Goal: Task Accomplishment & Management: Manage account settings

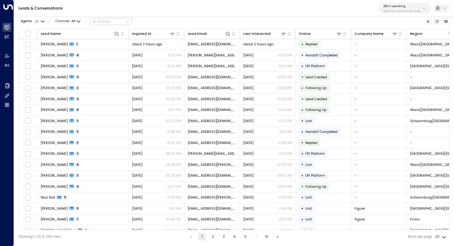
click at [292, 3] on div "Leads & Conversations 25N Coworking 3b9800f4-81ca-4ec0-8758-72fbe4763f36" at bounding box center [234, 8] width 440 height 17
click at [408, 14] on div "Leads & Conversations 25N Coworking 3b9800f4-81ca-4ec0-8758-72fbe4763f36" at bounding box center [234, 8] width 440 height 17
click at [407, 10] on p "3b9800f4-81ca-4ec0-8758-72fbe4763f36" at bounding box center [401, 11] width 37 height 2
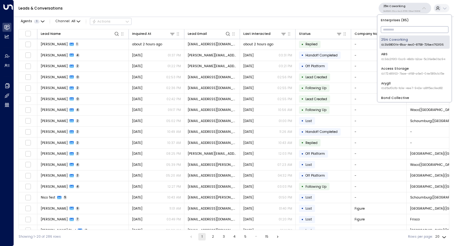
click at [425, 28] on input "text" at bounding box center [415, 30] width 68 height 10
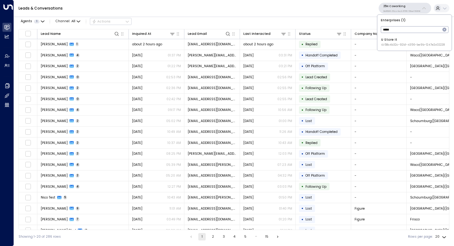
type input "*****"
click at [428, 40] on div "U Store It ID: 58c4b32c-92b1-4356-be9b-1247e2c02228" at bounding box center [413, 42] width 64 height 10
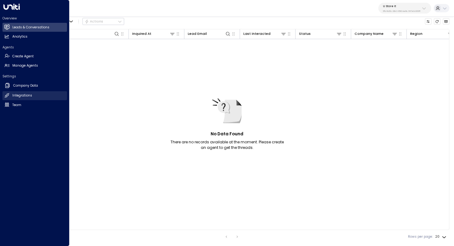
click at [27, 97] on h2 "Integrations" at bounding box center [22, 95] width 20 height 5
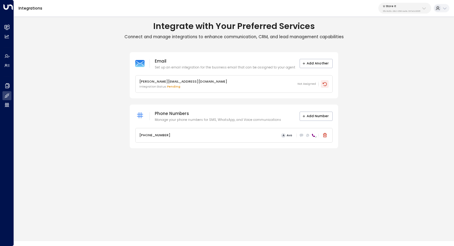
click at [323, 81] on button at bounding box center [325, 84] width 8 height 8
click at [321, 113] on button "Add Number" at bounding box center [315, 116] width 33 height 9
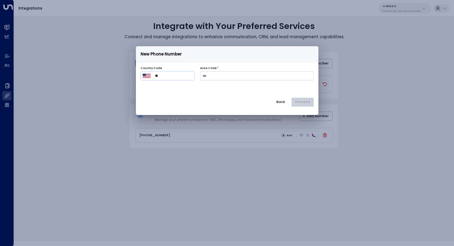
click at [147, 76] on img "Select country" at bounding box center [147, 76] width 8 height 4
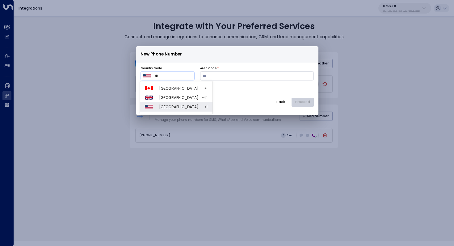
click at [283, 103] on div at bounding box center [227, 123] width 454 height 246
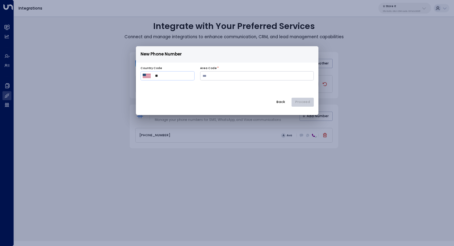
click at [248, 170] on div "New Phone Number Country Code ​ ** ​ Area Code * Back Proceed" at bounding box center [227, 169] width 454 height 246
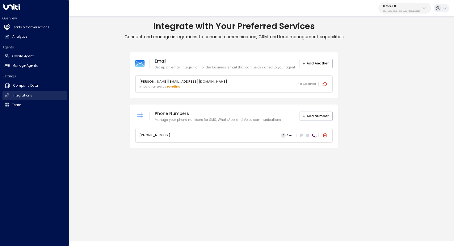
click at [30, 94] on h2 "Integrations" at bounding box center [22, 95] width 20 height 5
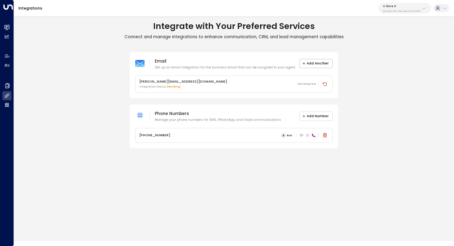
click at [314, 115] on button "Add Number" at bounding box center [315, 116] width 33 height 9
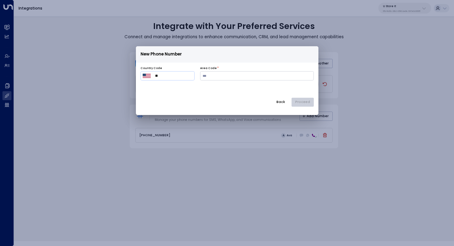
click at [144, 75] on img "Select country" at bounding box center [147, 76] width 8 height 4
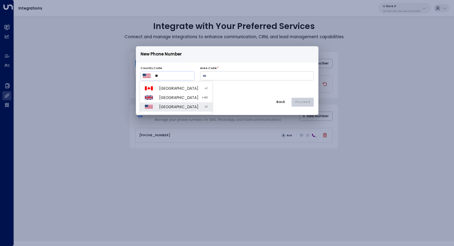
click at [144, 75] on div at bounding box center [227, 123] width 454 height 246
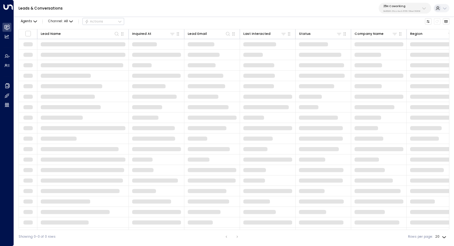
click at [412, 9] on div "25N Coworking 3b9800f4-81ca-4ec0-8758-72fbe4763f36" at bounding box center [401, 8] width 37 height 8
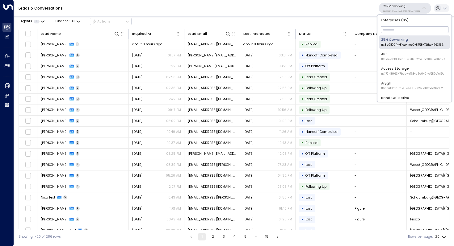
click at [395, 27] on input "text" at bounding box center [415, 30] width 68 height 10
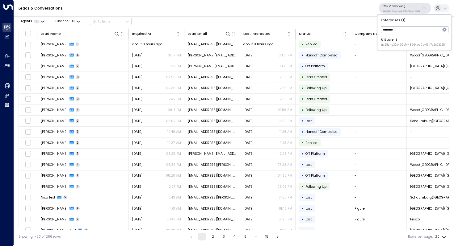
type input "*******"
click at [391, 43] on span "ID: 58c4b32c-92b1-4356-be9b-1247e2c02228" at bounding box center [413, 45] width 64 height 4
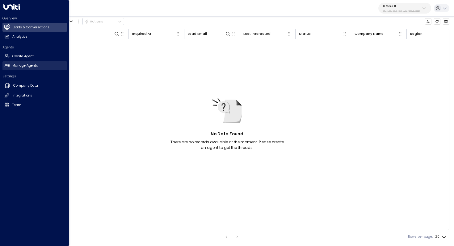
click at [42, 62] on link "Manage Agents Manage Agents" at bounding box center [34, 65] width 65 height 9
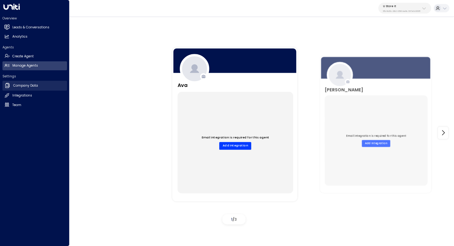
click at [32, 88] on h2 "Company Data" at bounding box center [25, 85] width 25 height 5
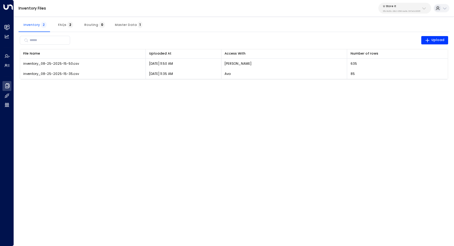
click at [94, 86] on html "Overview Leads & Conversations Leads & Conversations Analytics Analytics Agents…" at bounding box center [227, 43] width 454 height 86
click at [411, 13] on button "U Store It 58c4b32c-92b1-4356-be9b-1247e2c02228" at bounding box center [404, 8] width 53 height 11
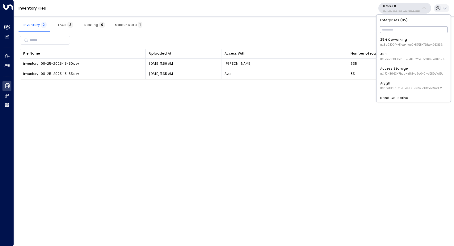
click at [396, 30] on input "text" at bounding box center [414, 30] width 68 height 10
type input "***"
click at [399, 57] on span "ID: 757189d6-fae5-468c-8c19-40bd3de4c6e1" at bounding box center [411, 59] width 63 height 4
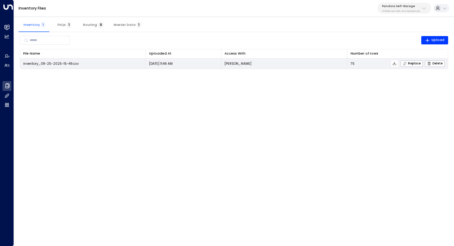
click at [74, 63] on span "inventory_08-25-2025-15-49.csv" at bounding box center [51, 63] width 56 height 5
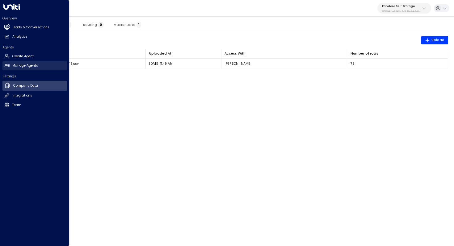
click at [31, 64] on h2 "Manage Agents" at bounding box center [25, 65] width 26 height 5
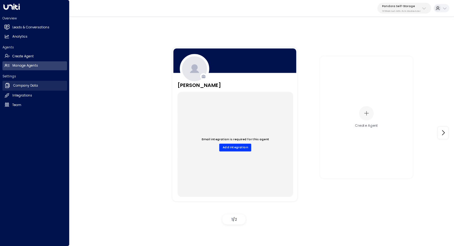
click at [32, 87] on h2 "Company Data" at bounding box center [25, 85] width 25 height 5
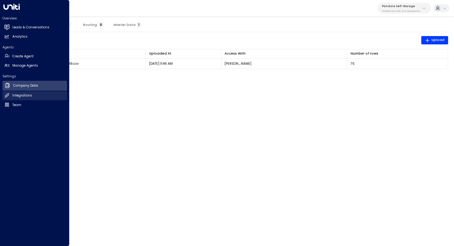
click at [24, 98] on h2 "Integrations" at bounding box center [22, 95] width 20 height 5
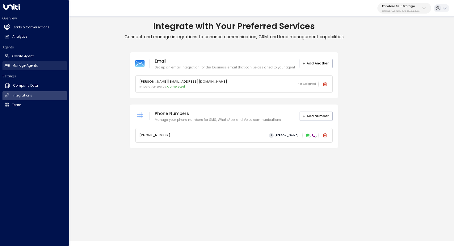
click at [23, 63] on link "Manage Agents Manage Agents" at bounding box center [34, 65] width 65 height 9
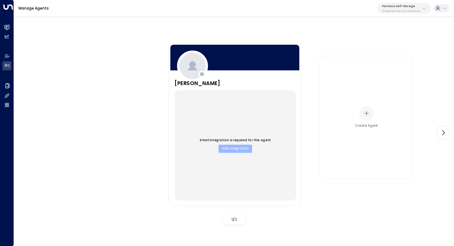
click at [234, 151] on button "Add Integration" at bounding box center [235, 149] width 34 height 8
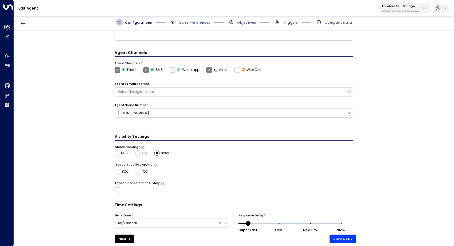
scroll to position [118, 0]
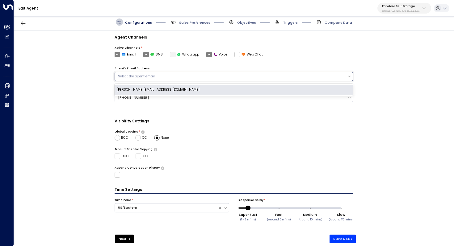
click at [152, 78] on div "Select the agent email" at bounding box center [231, 76] width 226 height 5
click at [149, 89] on div "julien.tremblay@pandoramini.com" at bounding box center [234, 90] width 239 height 10
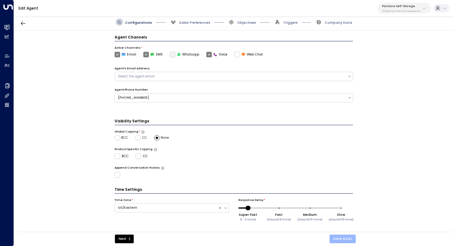
click at [351, 237] on button "Save & Exit" at bounding box center [342, 239] width 26 height 9
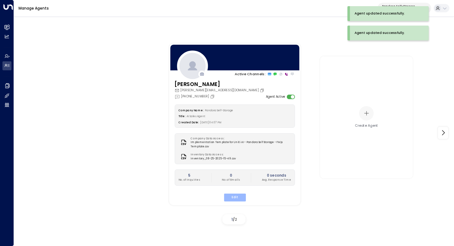
click at [234, 199] on button "Edit" at bounding box center [234, 198] width 22 height 8
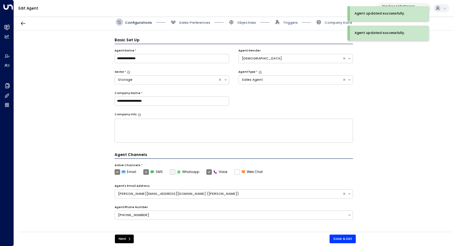
scroll to position [7, 0]
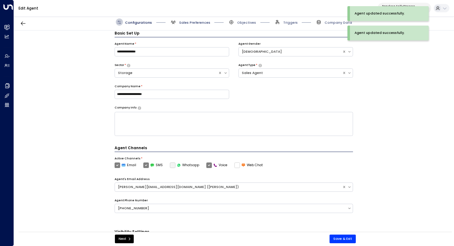
click at [191, 24] on span "Sales Preferences" at bounding box center [194, 22] width 31 height 5
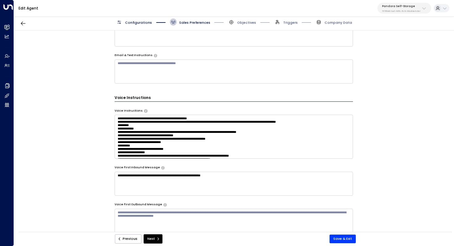
scroll to position [254, 0]
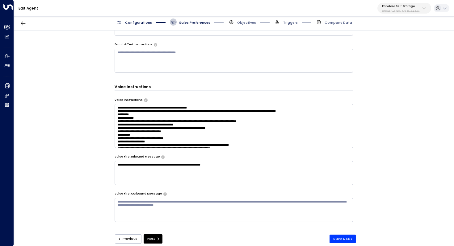
click at [387, 89] on div "**********" at bounding box center [234, 133] width 440 height 205
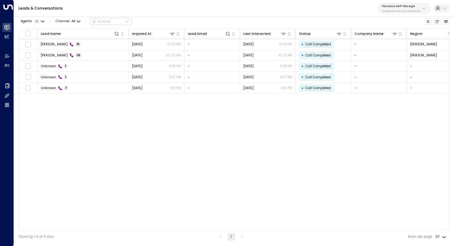
click at [402, 10] on p "757189d6-fae5-468c-8c19-40bd3de4c6e1" at bounding box center [401, 11] width 38 height 2
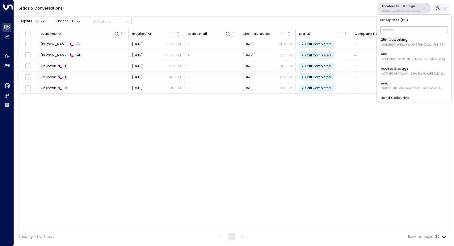
click at [389, 31] on input "text" at bounding box center [414, 30] width 68 height 10
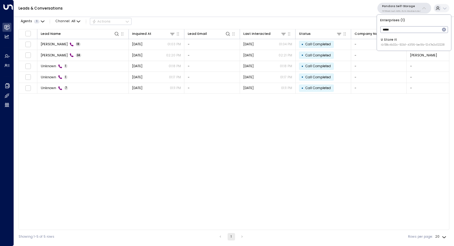
type input "******"
click at [359, 143] on div "Lead Name Inquired At Lead Email Last Interacted Status Company Name Region Pro…" at bounding box center [234, 129] width 431 height 201
